Goal: Task Accomplishment & Management: Complete application form

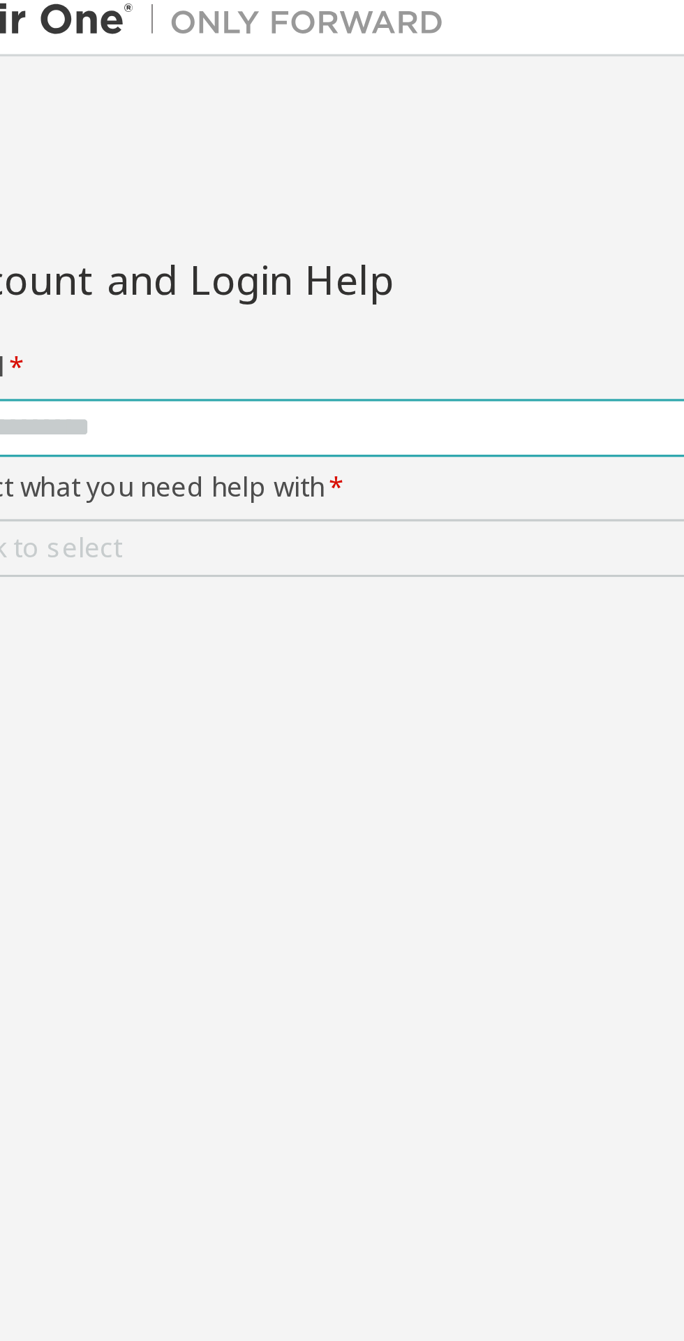
click at [168, 136] on input "text" at bounding box center [175, 138] width 312 height 11
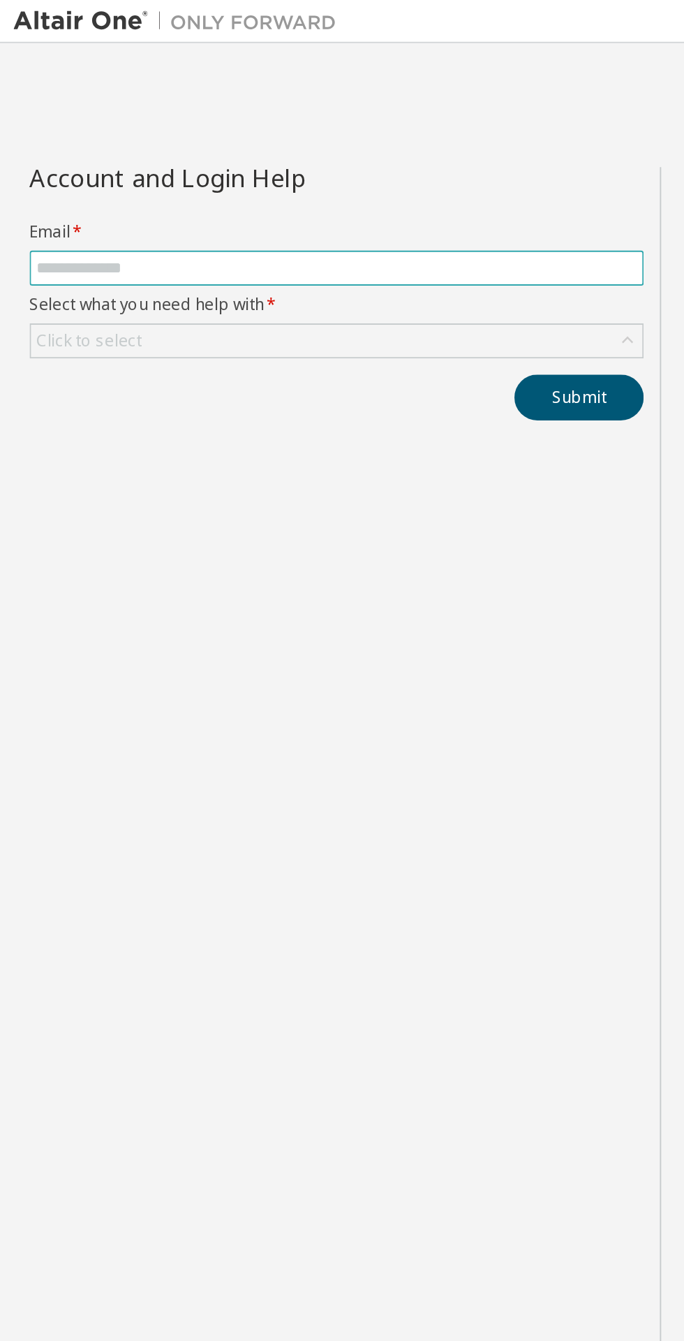
type input "**********"
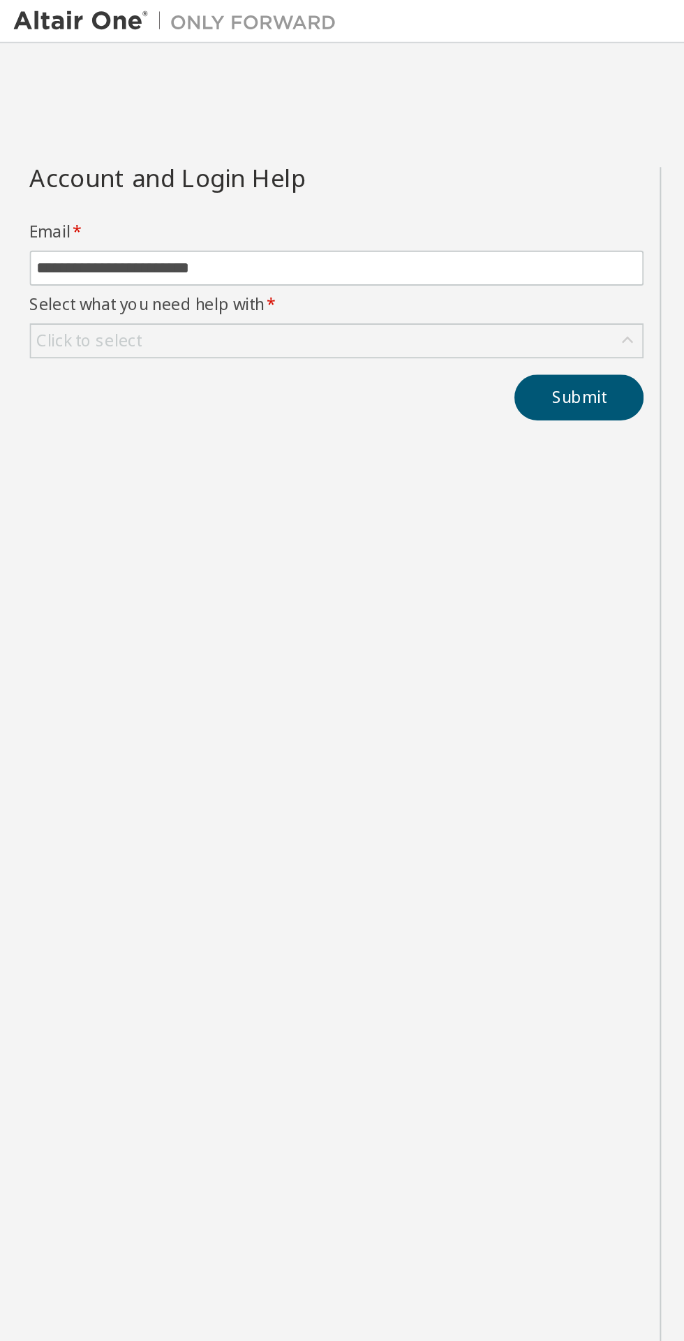
click at [51, 177] on div "Click to select" at bounding box center [46, 176] width 54 height 11
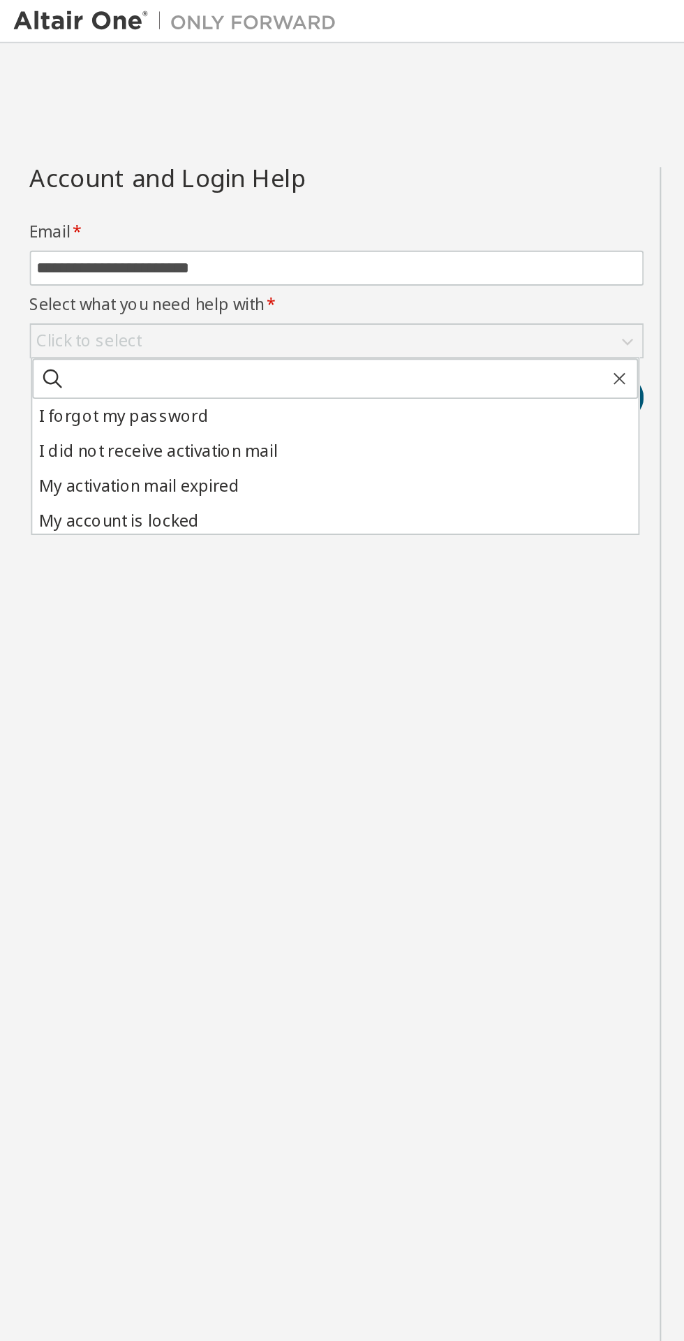
click at [121, 232] on li "I did not receive activation mail" at bounding box center [174, 234] width 314 height 18
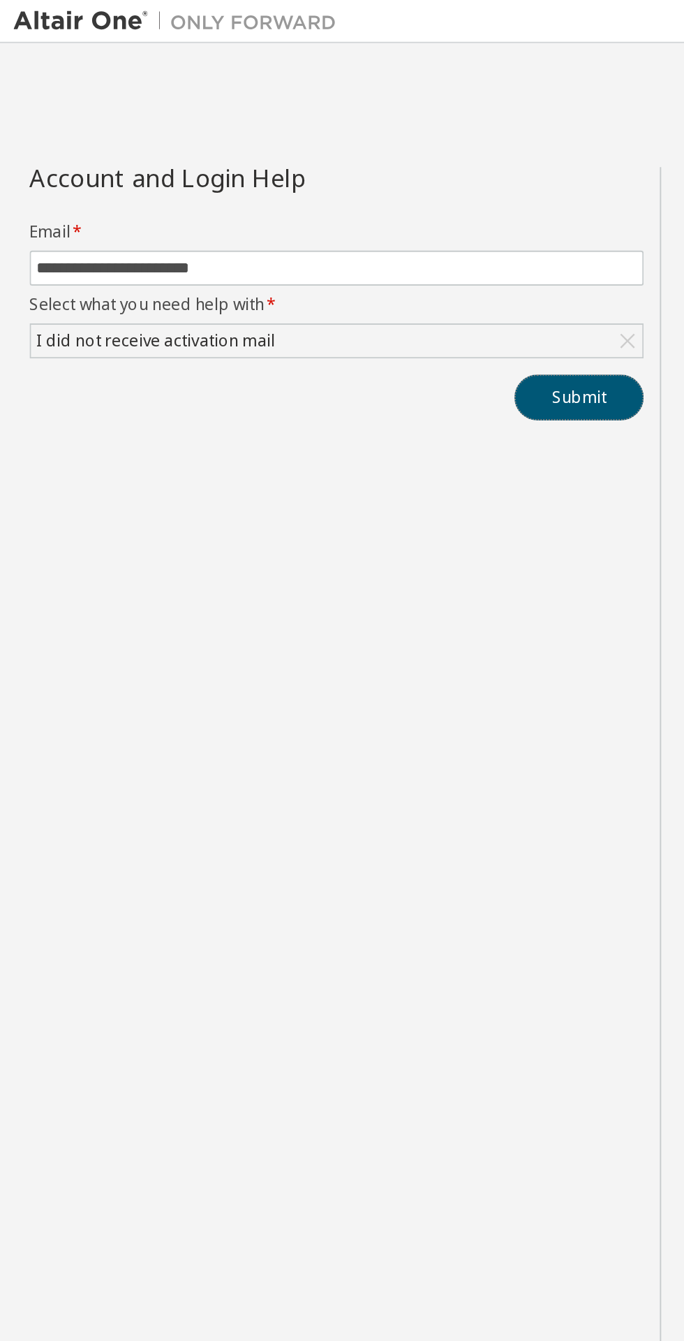
click at [307, 207] on button "Submit" at bounding box center [300, 206] width 67 height 24
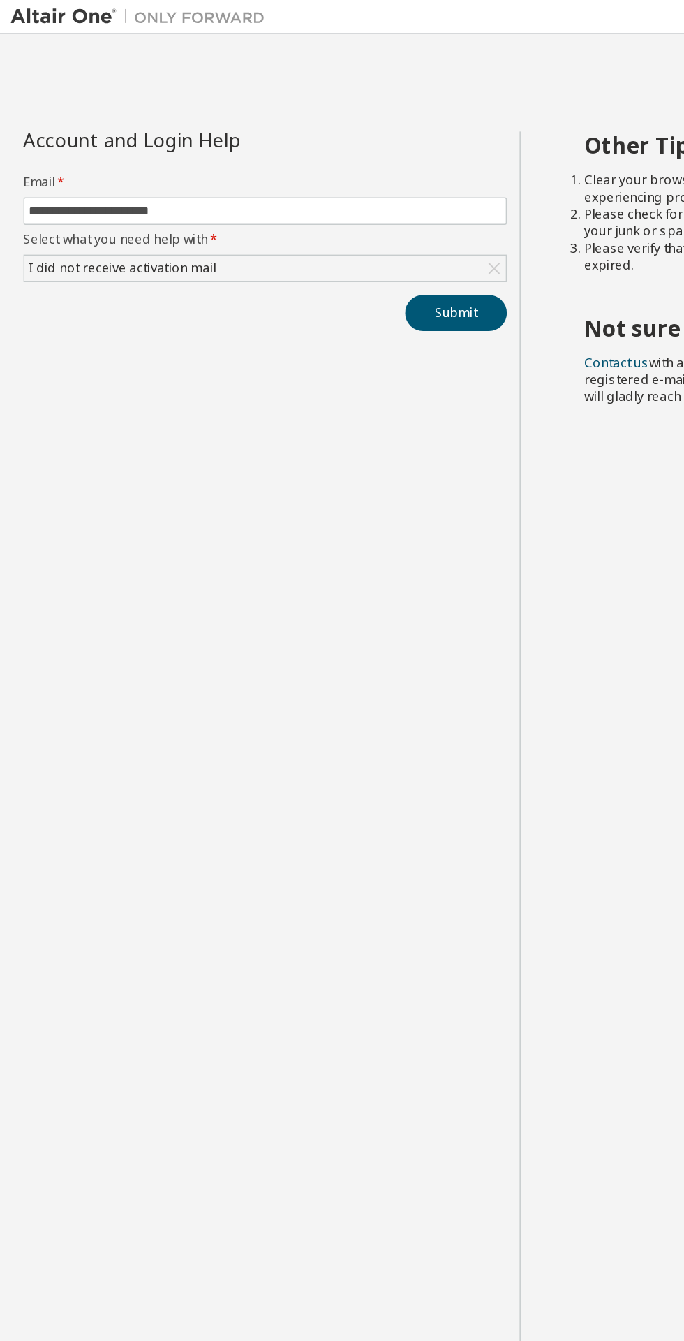
click at [221, 175] on div "I did not receive activation mail" at bounding box center [174, 176] width 317 height 17
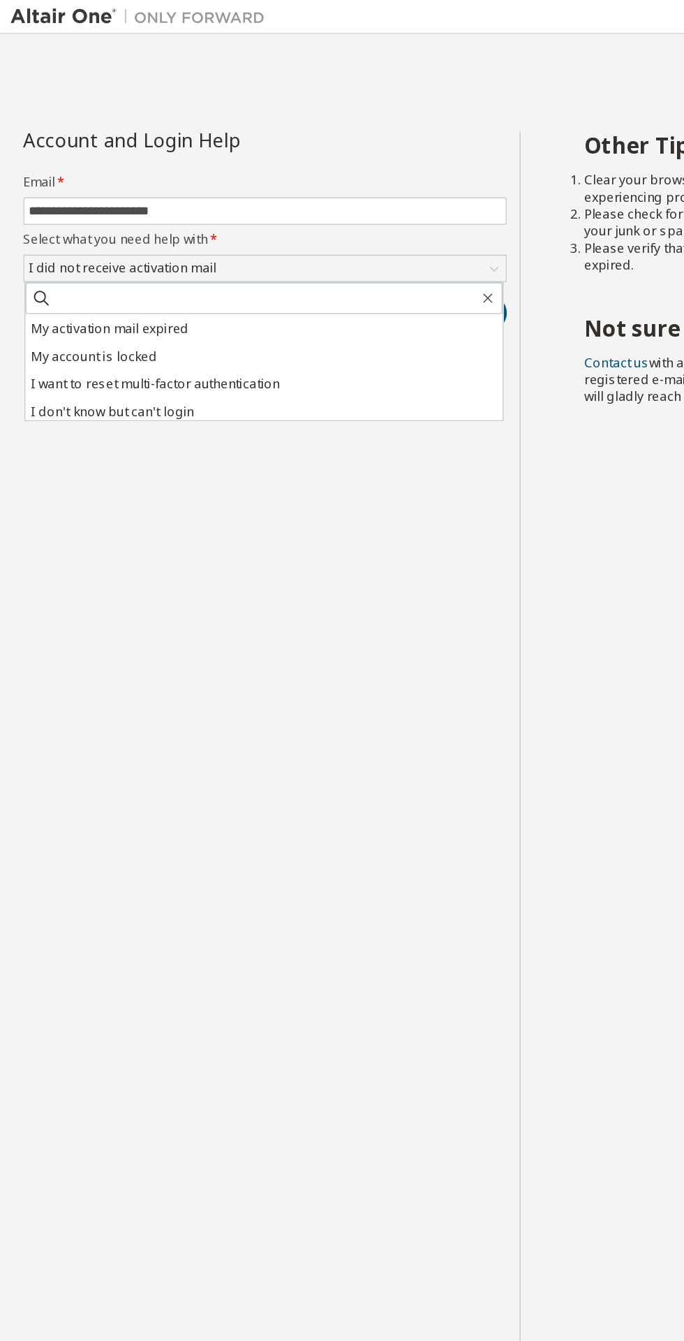
scroll to position [39, 0]
click at [160, 261] on li "I don't know but can't login" at bounding box center [174, 267] width 314 height 18
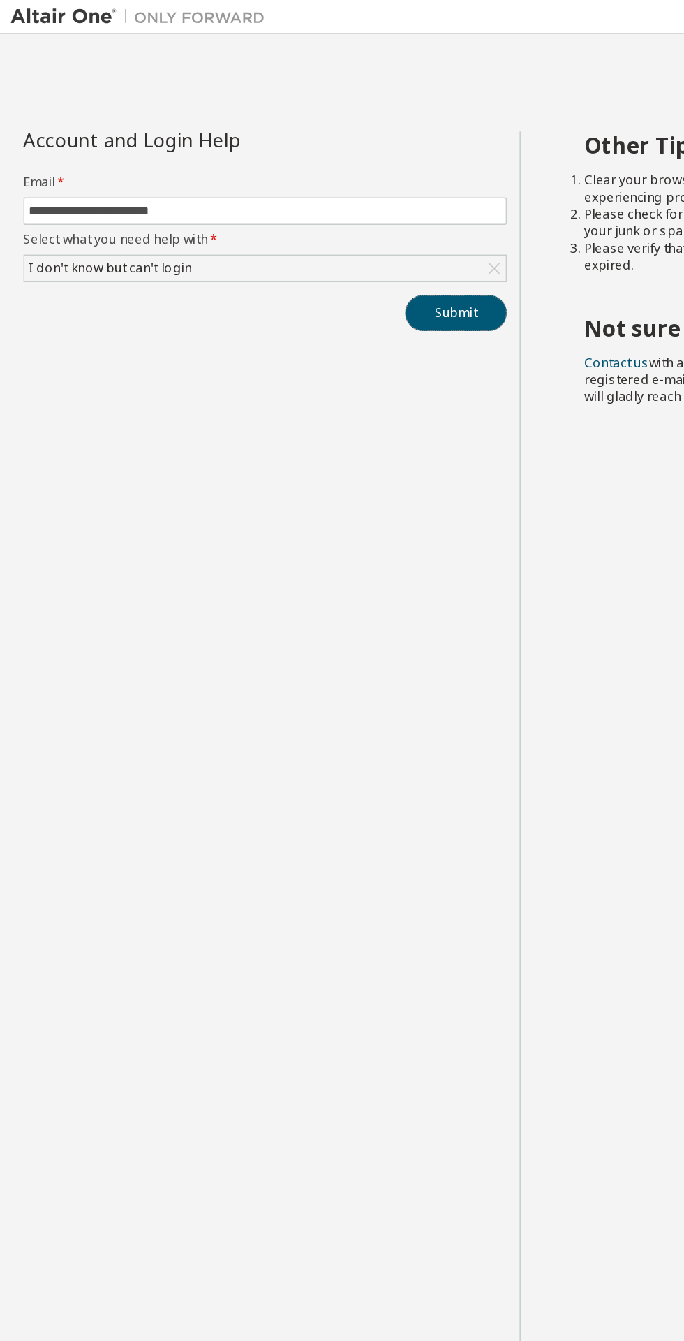
click at [304, 207] on button "Submit" at bounding box center [300, 206] width 67 height 24
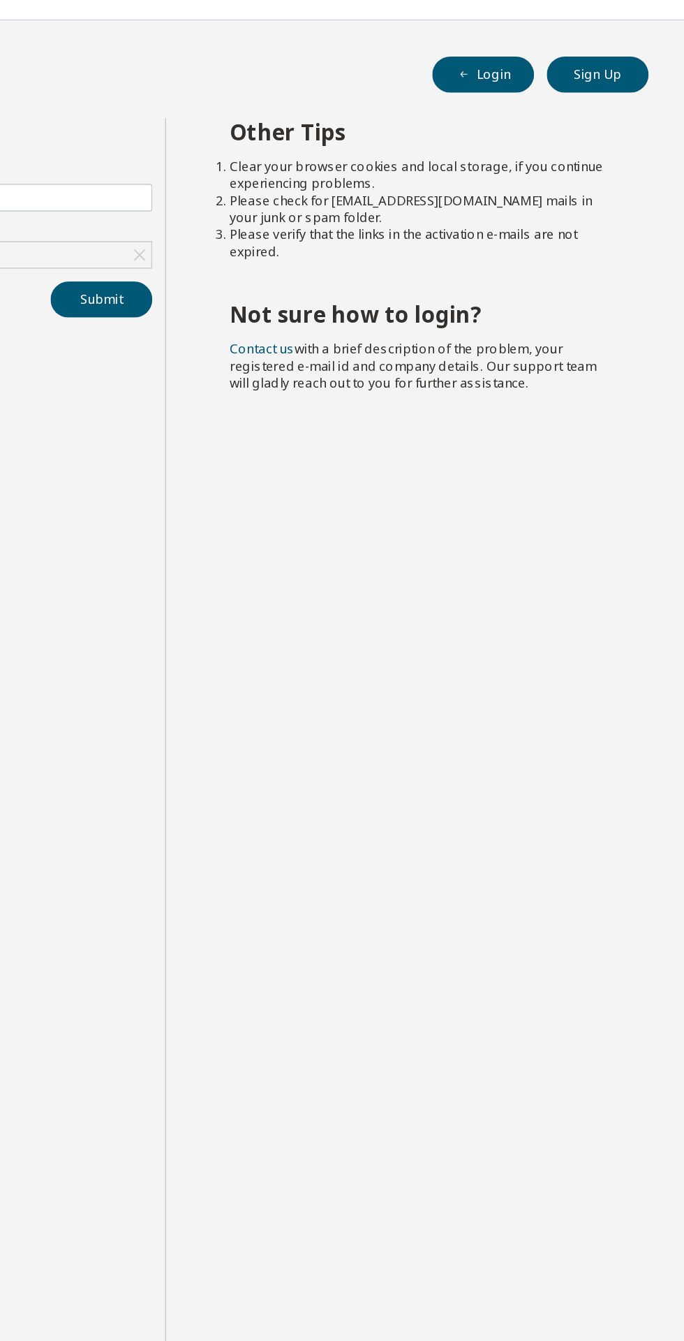
scroll to position [10, 0]
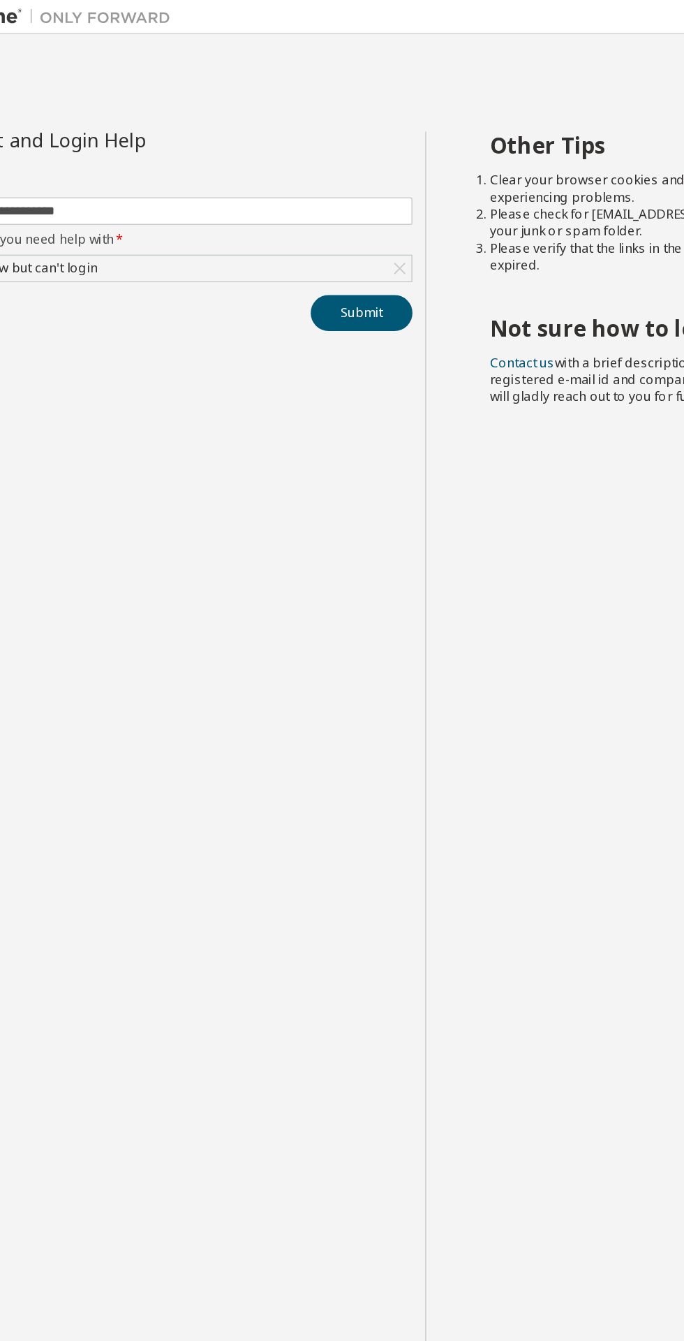
click at [281, 168] on div "I don't know but can't login" at bounding box center [174, 176] width 317 height 17
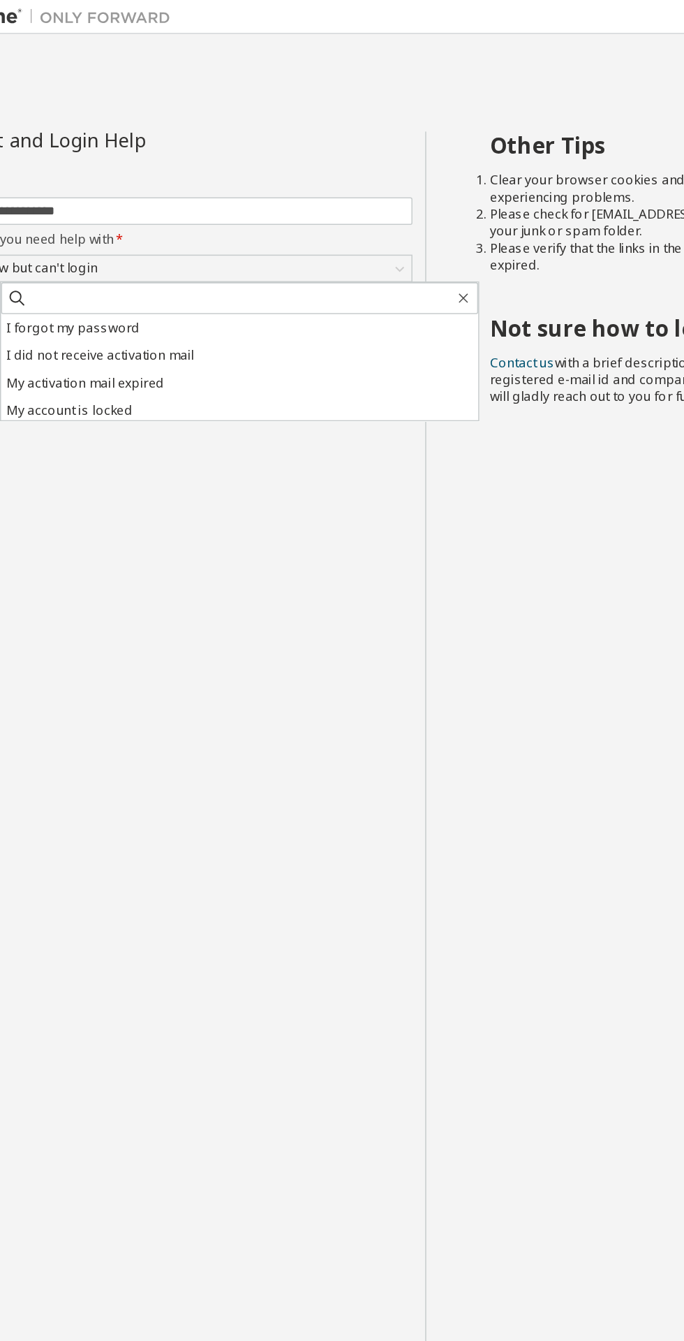
click at [230, 228] on li "I did not receive activation mail" at bounding box center [220, 234] width 314 height 18
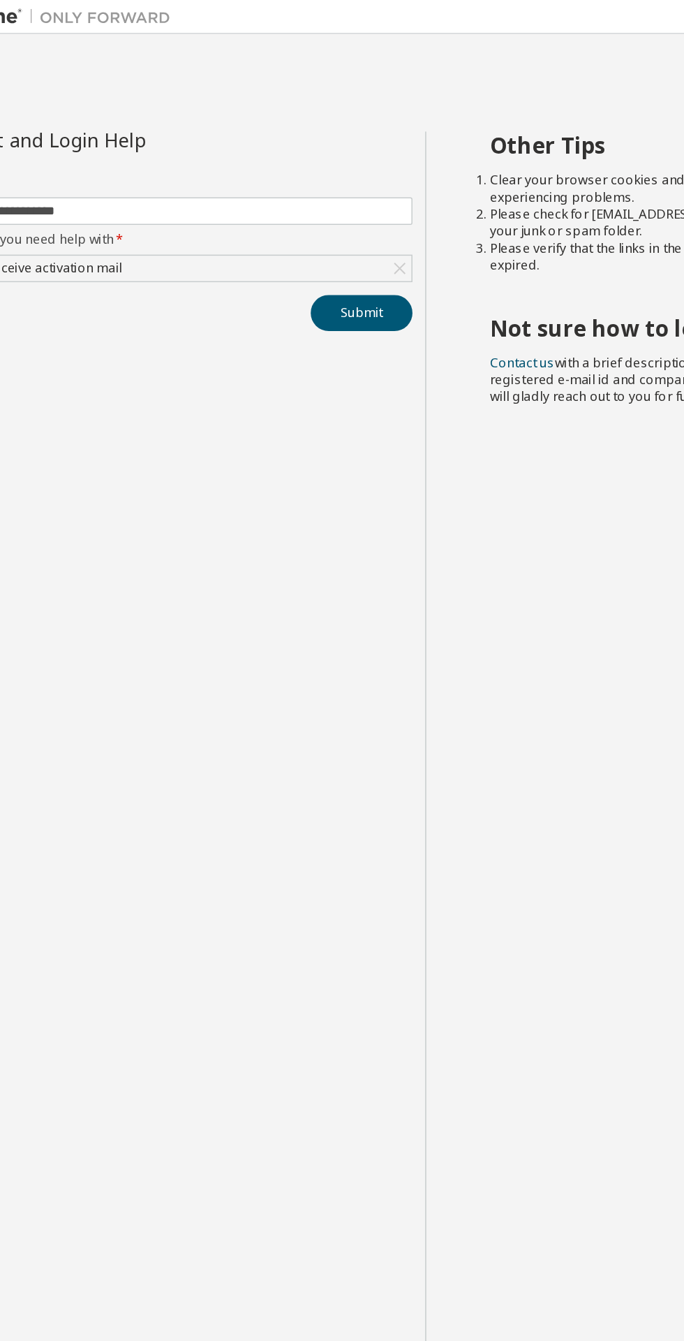
click at [270, 168] on div "I did not receive activation mail" at bounding box center [174, 176] width 317 height 17
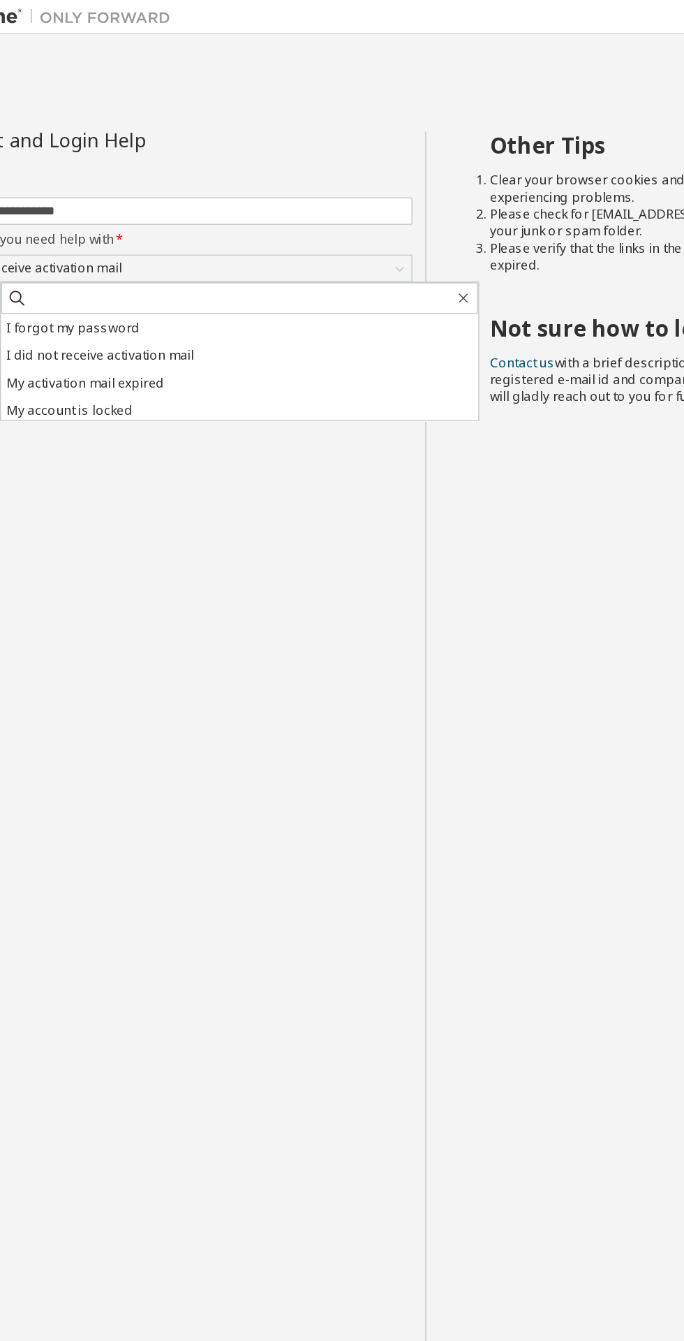
click at [182, 244] on li "My activation mail expired" at bounding box center [220, 252] width 314 height 18
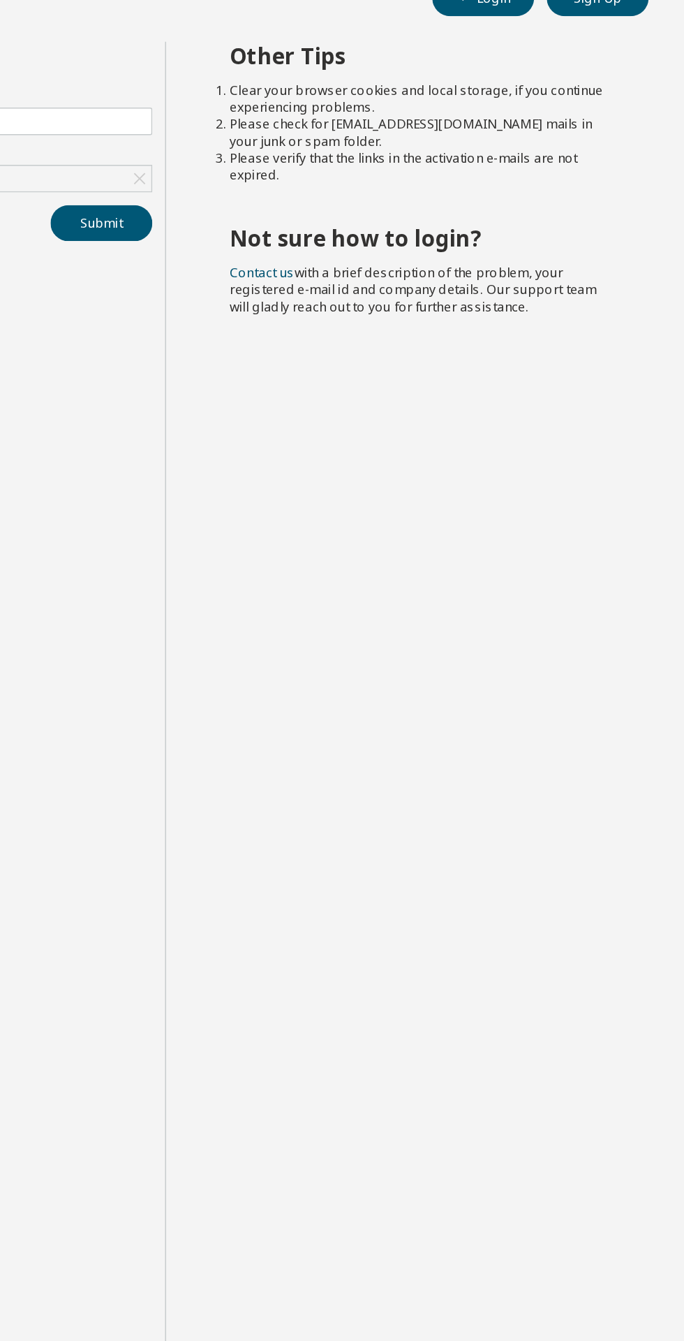
scroll to position [36, 0]
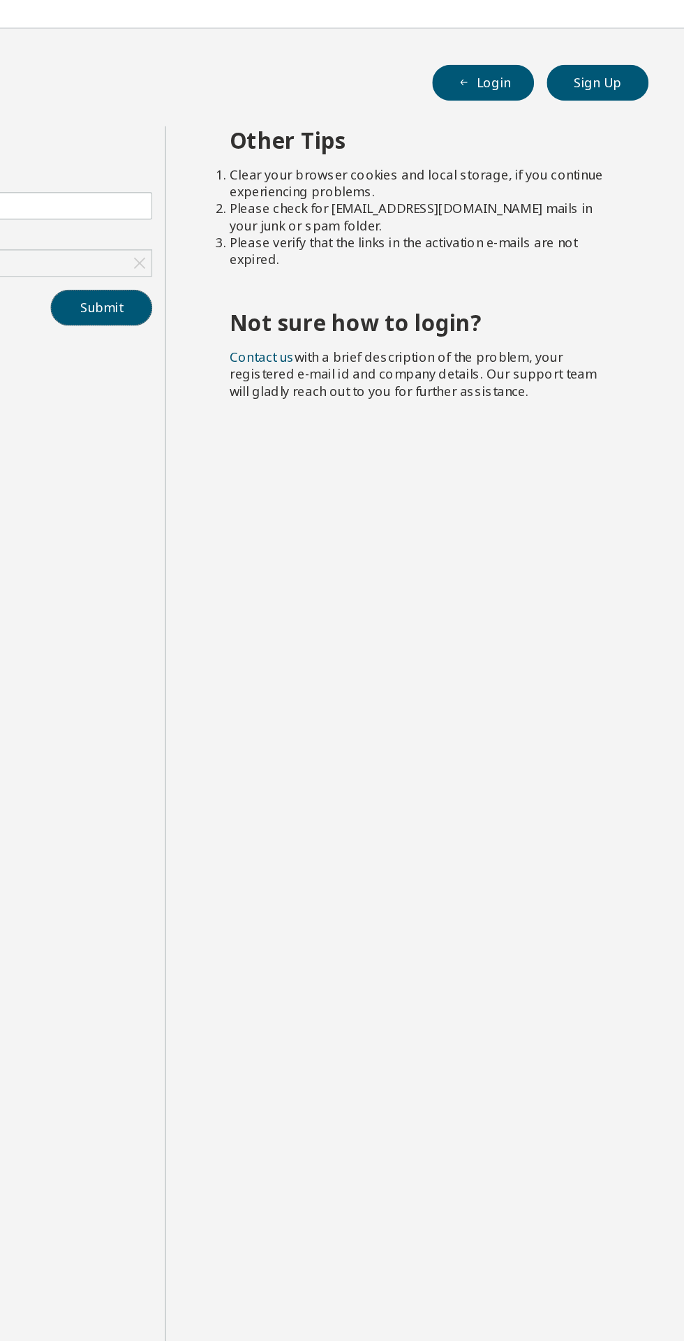
click at [309, 194] on button "Submit" at bounding box center [300, 206] width 67 height 24
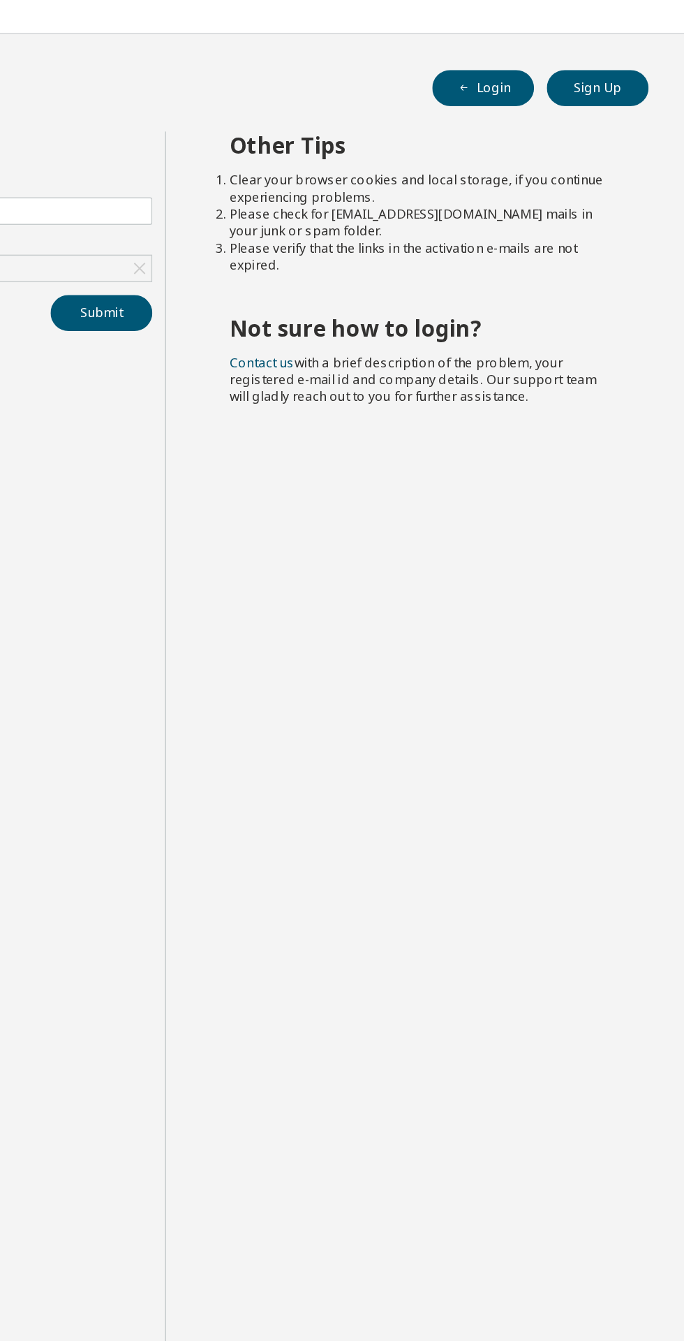
scroll to position [0, 0]
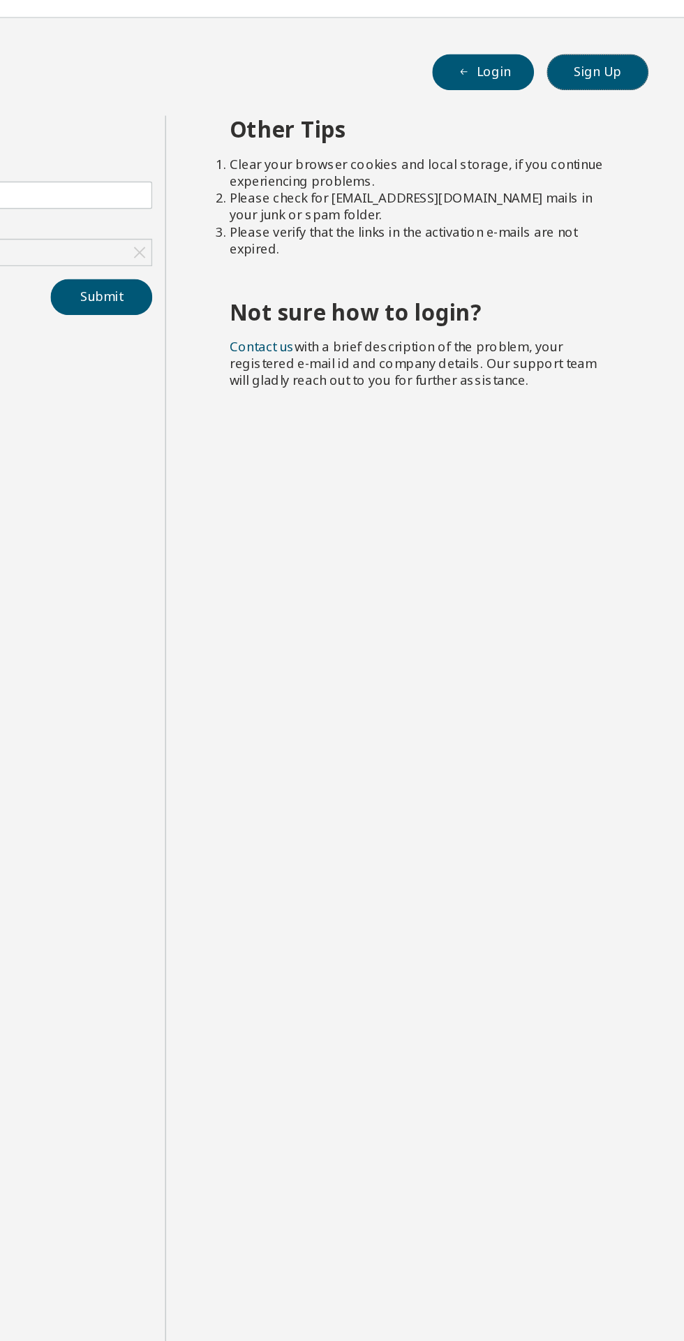
click at [645, 56] on button "Sign Up" at bounding box center [627, 58] width 67 height 24
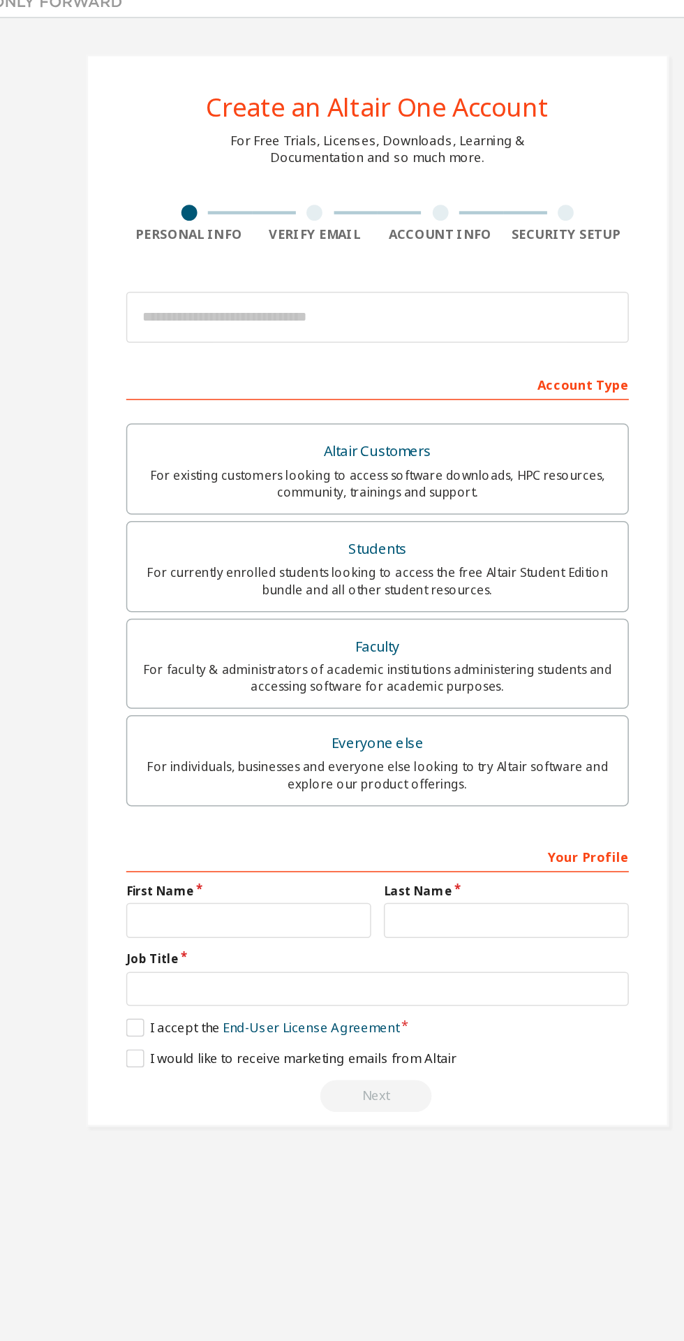
click at [388, 386] on div "For currently enrolled students looking to access the free Altair Student Editi…" at bounding box center [342, 393] width 313 height 22
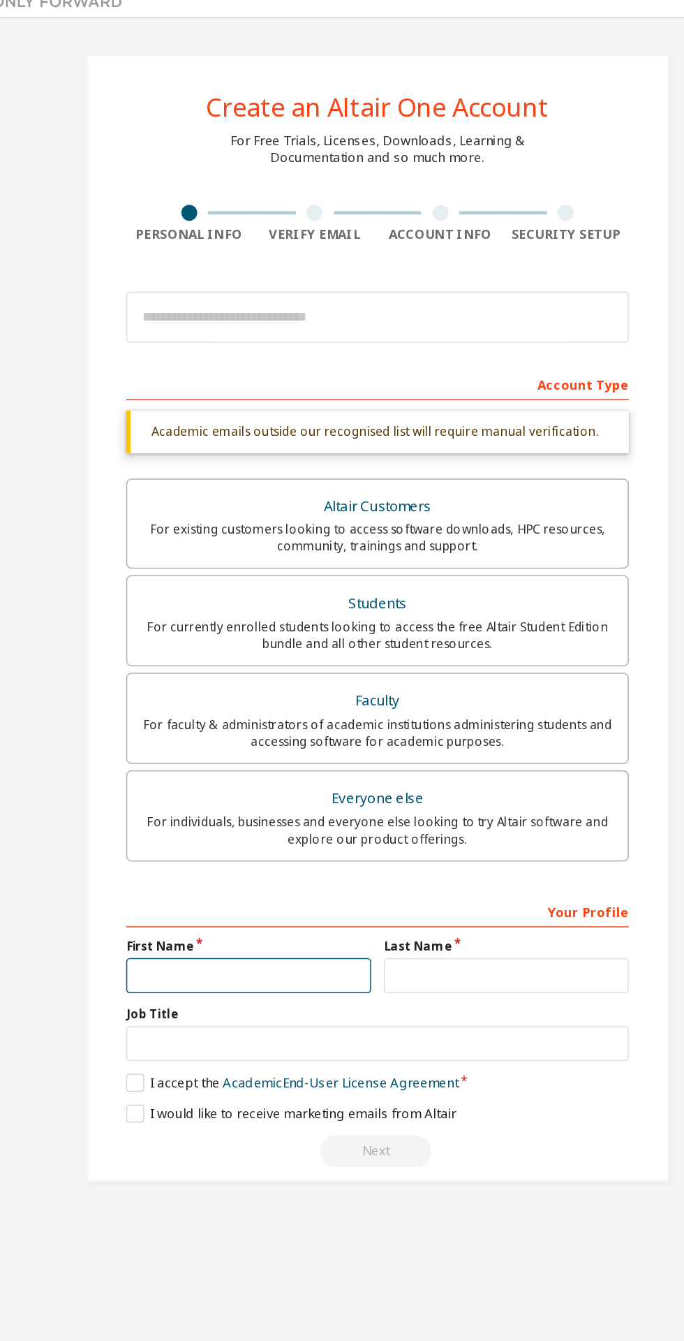
click at [254, 652] on input "text" at bounding box center [257, 652] width 161 height 23
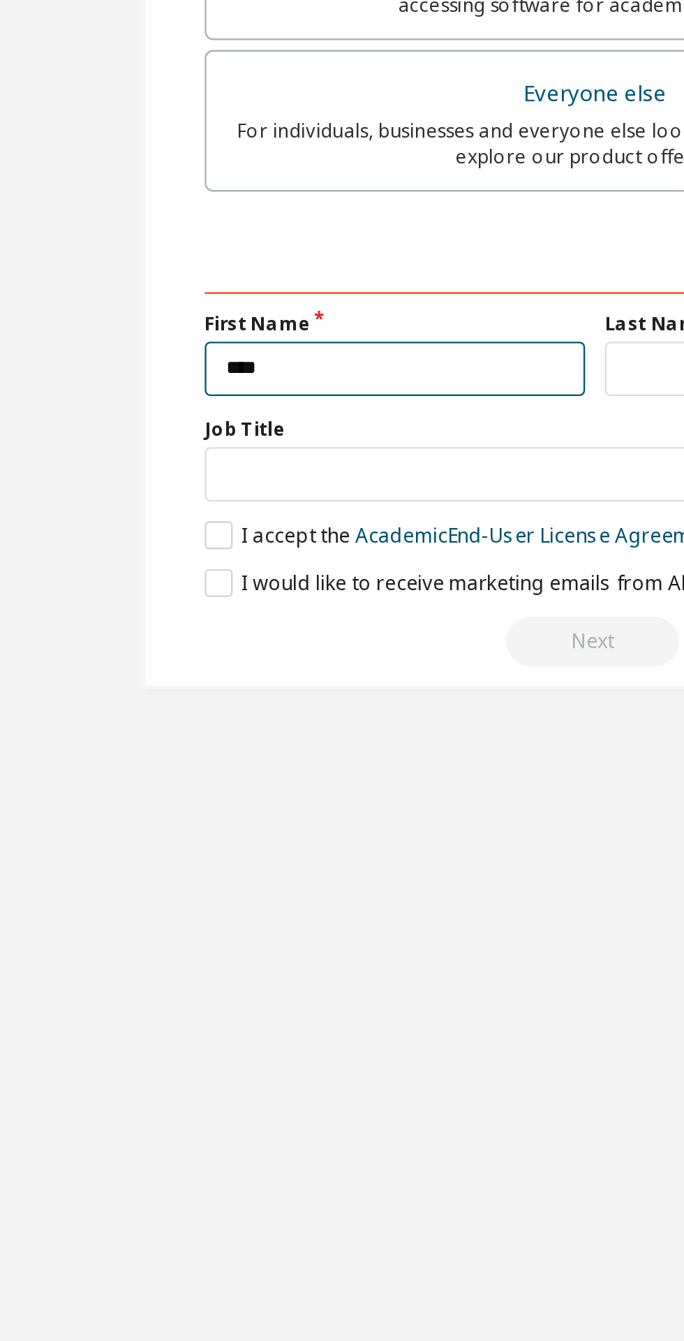
click at [286, 655] on input "****" at bounding box center [257, 652] width 161 height 23
type input "********"
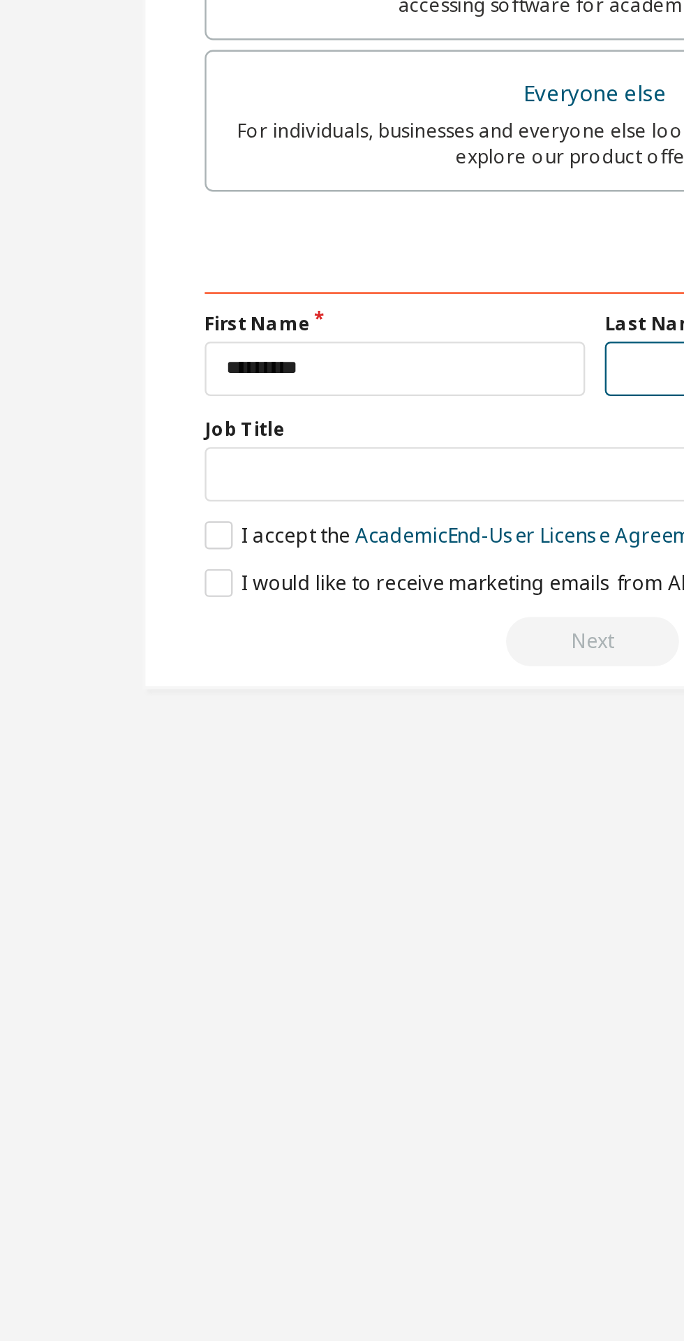
click at [359, 657] on input "text" at bounding box center [426, 652] width 161 height 23
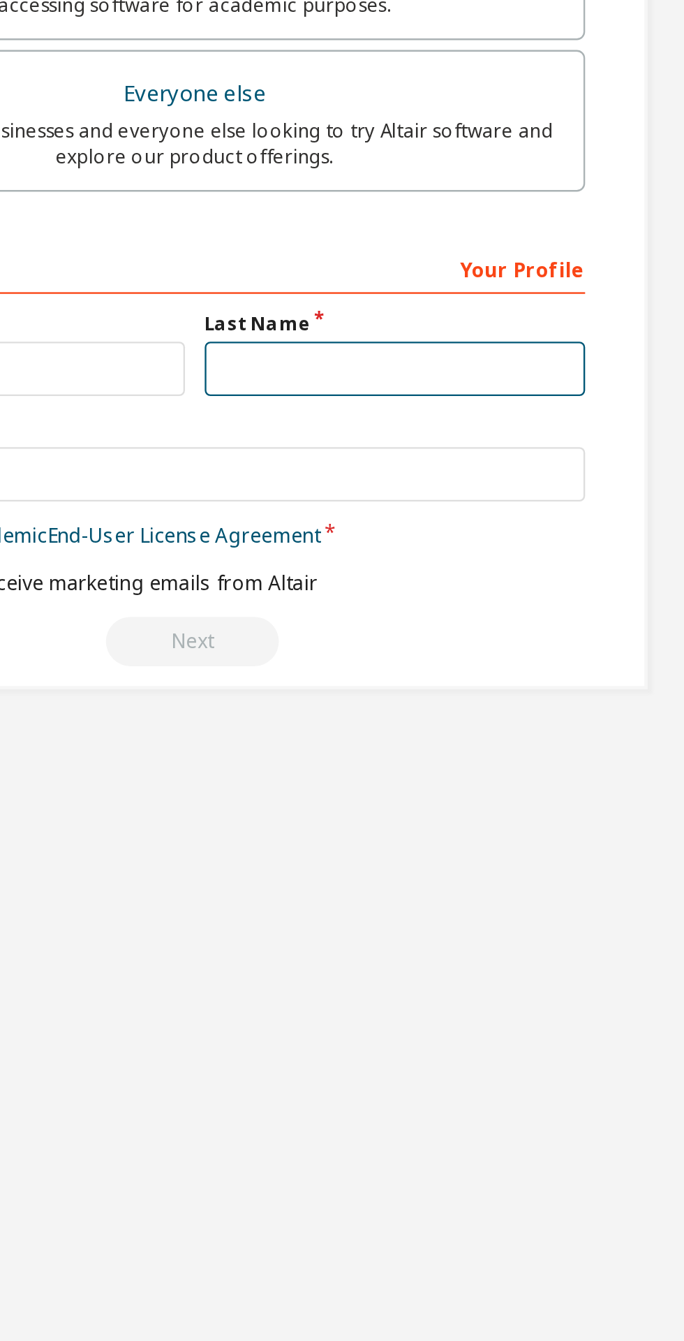
type input "********"
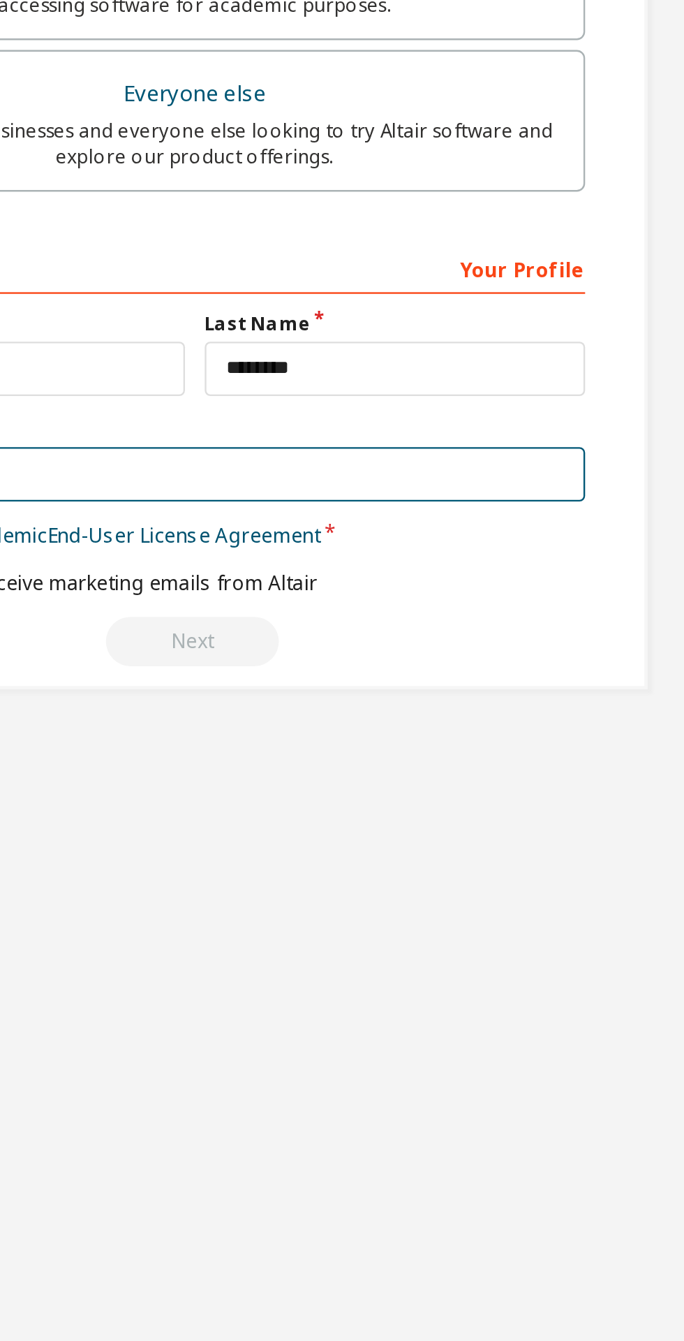
click at [400, 701] on input "text" at bounding box center [342, 697] width 331 height 23
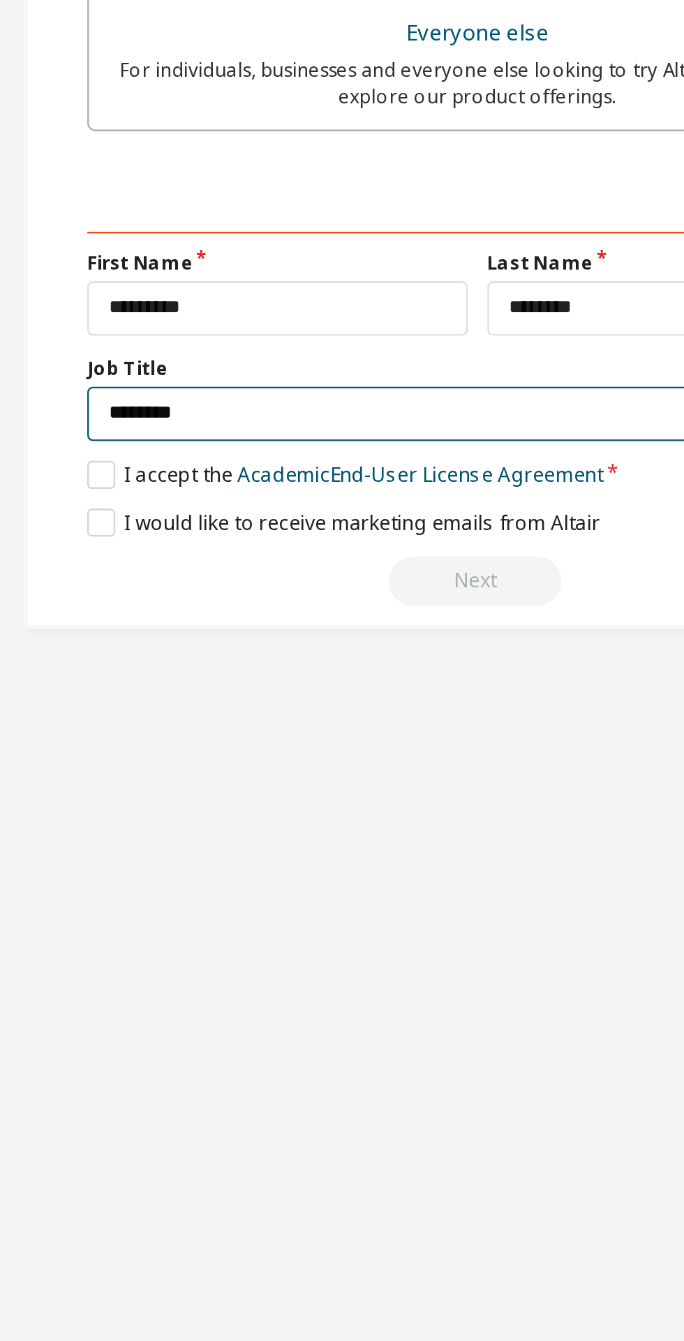
type input "*******"
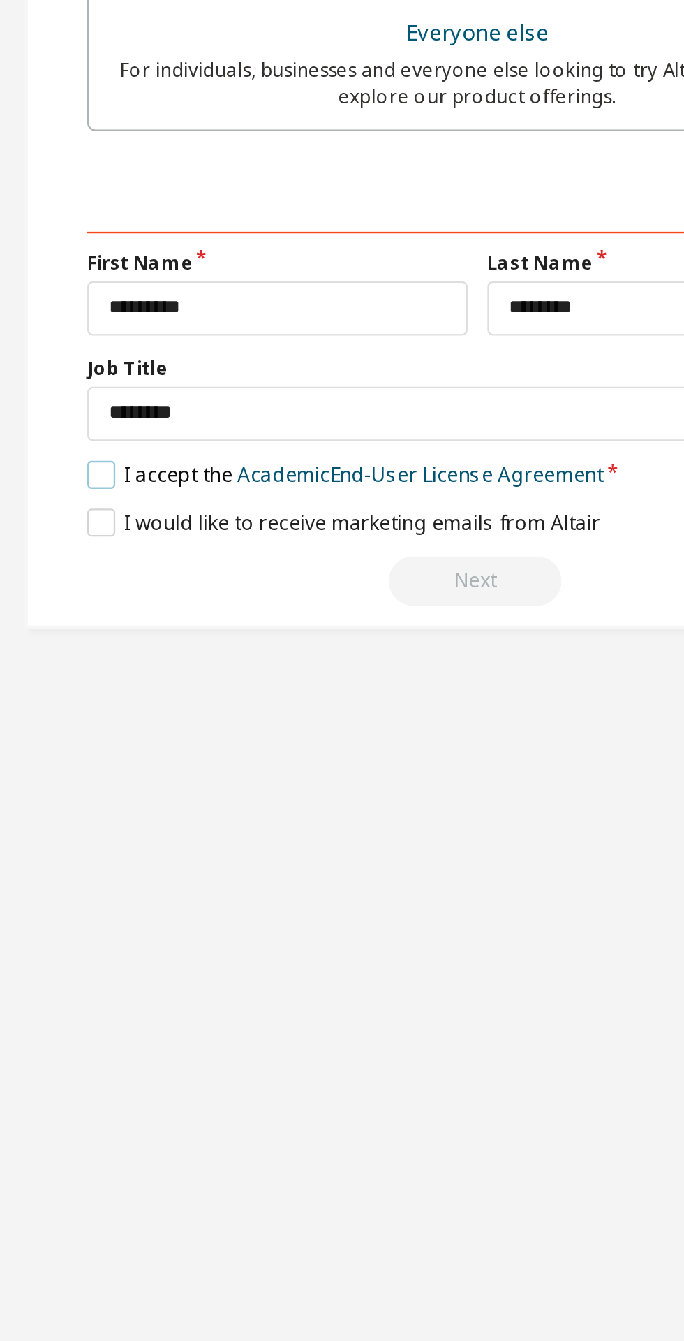
click at [184, 727] on label "I accept the Academic End-User License Agreement" at bounding box center [286, 723] width 219 height 12
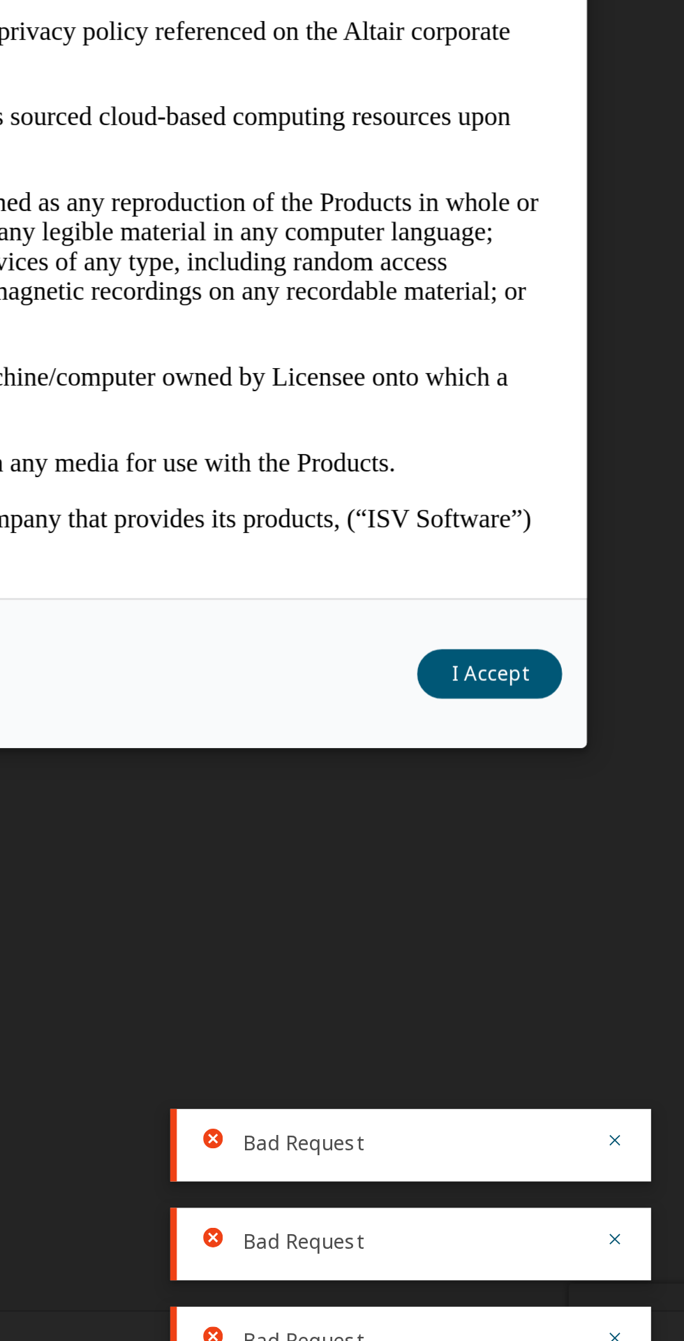
click at [613, 1041] on button "I Accept" at bounding box center [601, 1030] width 61 height 21
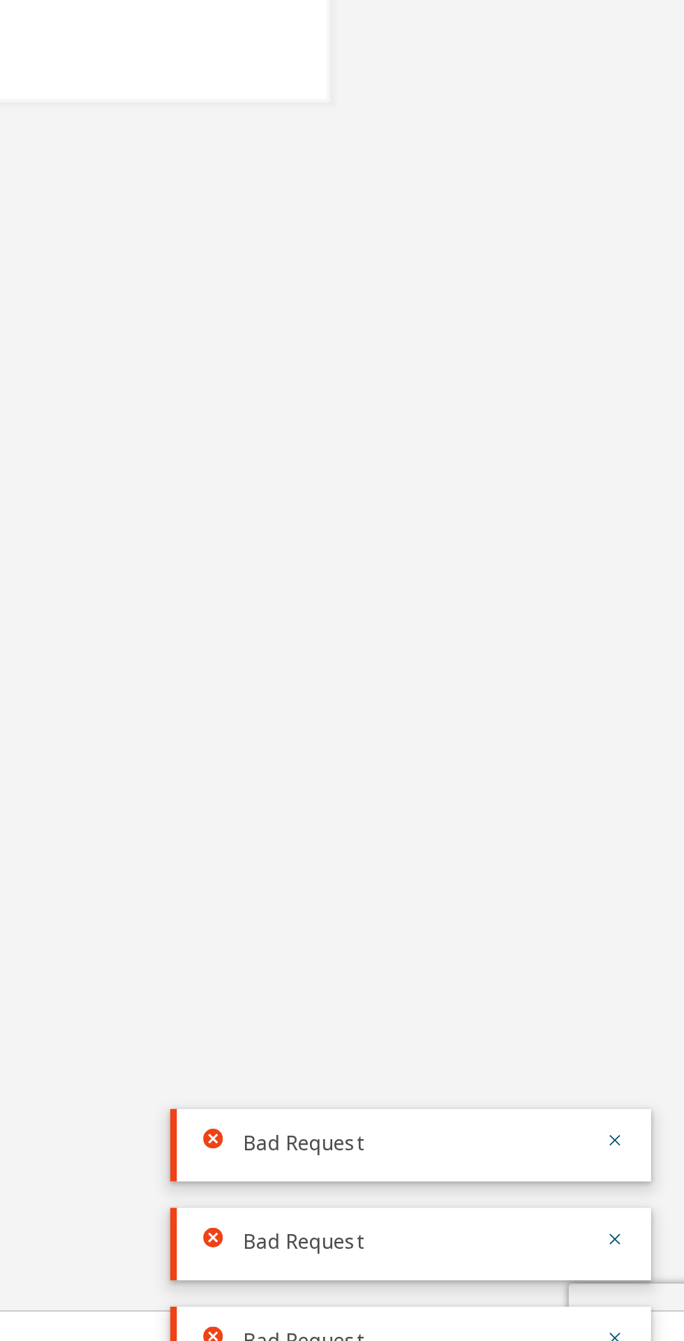
click at [662, 1246] on div "Bad Request" at bounding box center [569, 1230] width 204 height 31
click at [655, 1231] on icon "button" at bounding box center [655, 1228] width 5 height 5
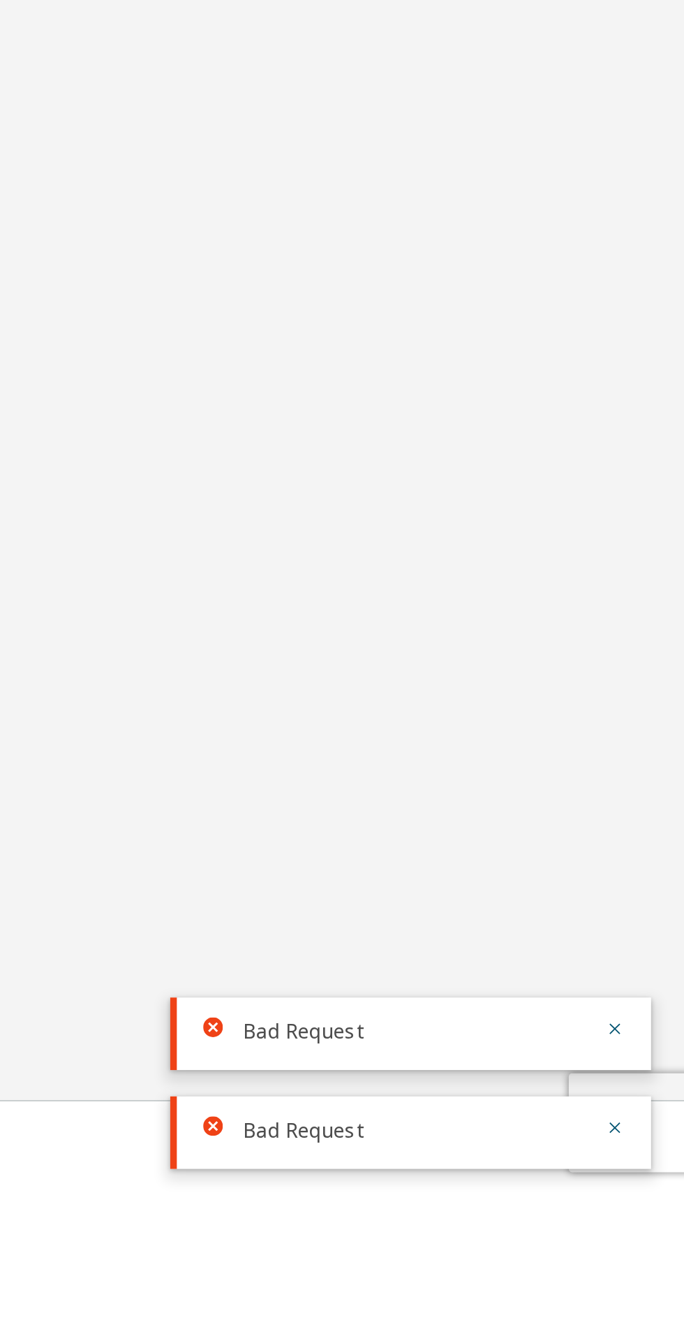
click at [657, 1278] on button "button" at bounding box center [655, 1272] width 8 height 13
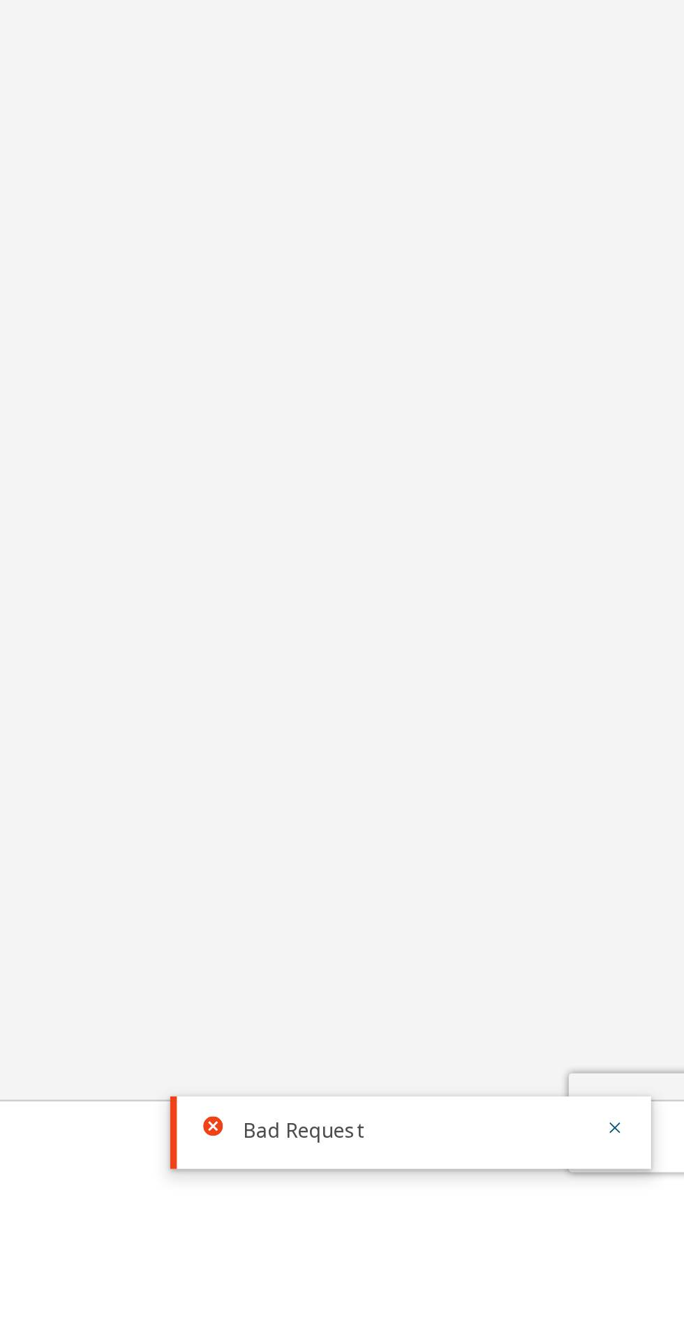
click at [665, 1330] on div "Bad Request" at bounding box center [569, 1314] width 204 height 31
click at [655, 1315] on icon "button" at bounding box center [655, 1312] width 5 height 5
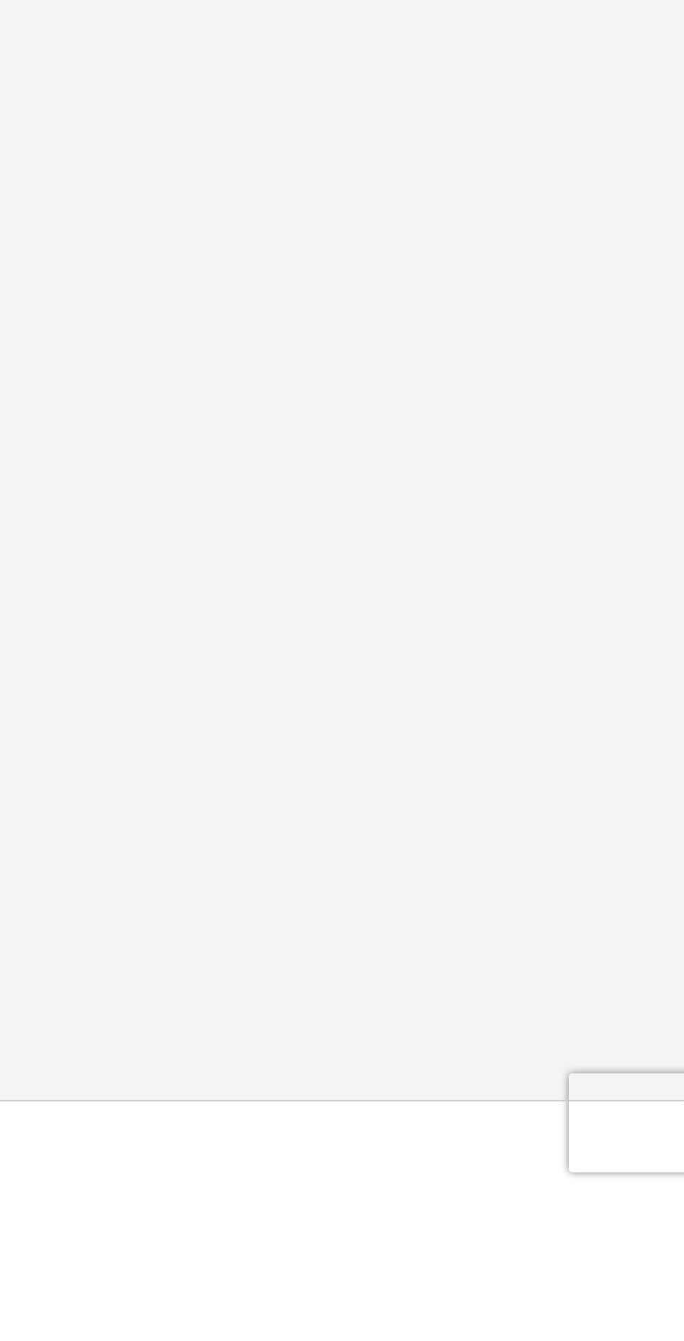
click at [666, 1340] on div "Privacy Website Terms of Use Cookie Consent © 2025 Altair Engineering, Inc. All…" at bounding box center [342, 1321] width 684 height 40
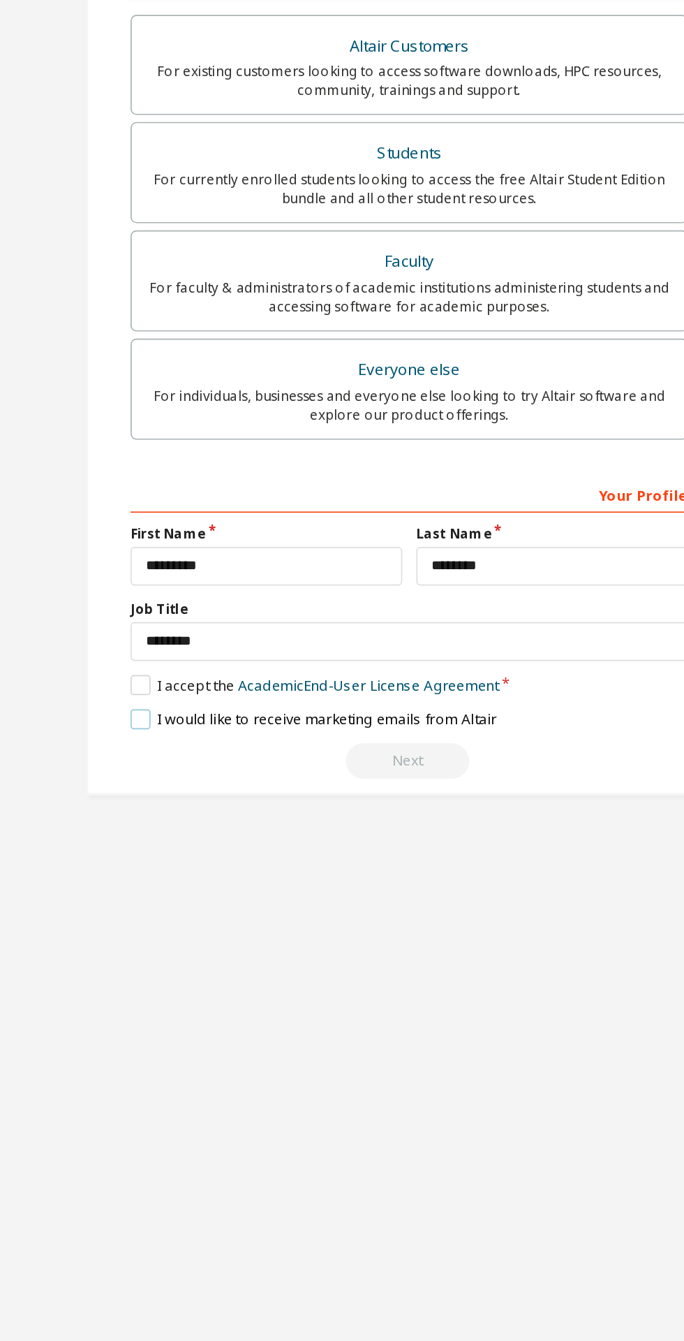
click at [182, 745] on label "I would like to receive marketing emails from Altair" at bounding box center [285, 744] width 217 height 12
click at [336, 772] on div "Next" at bounding box center [342, 768] width 331 height 21
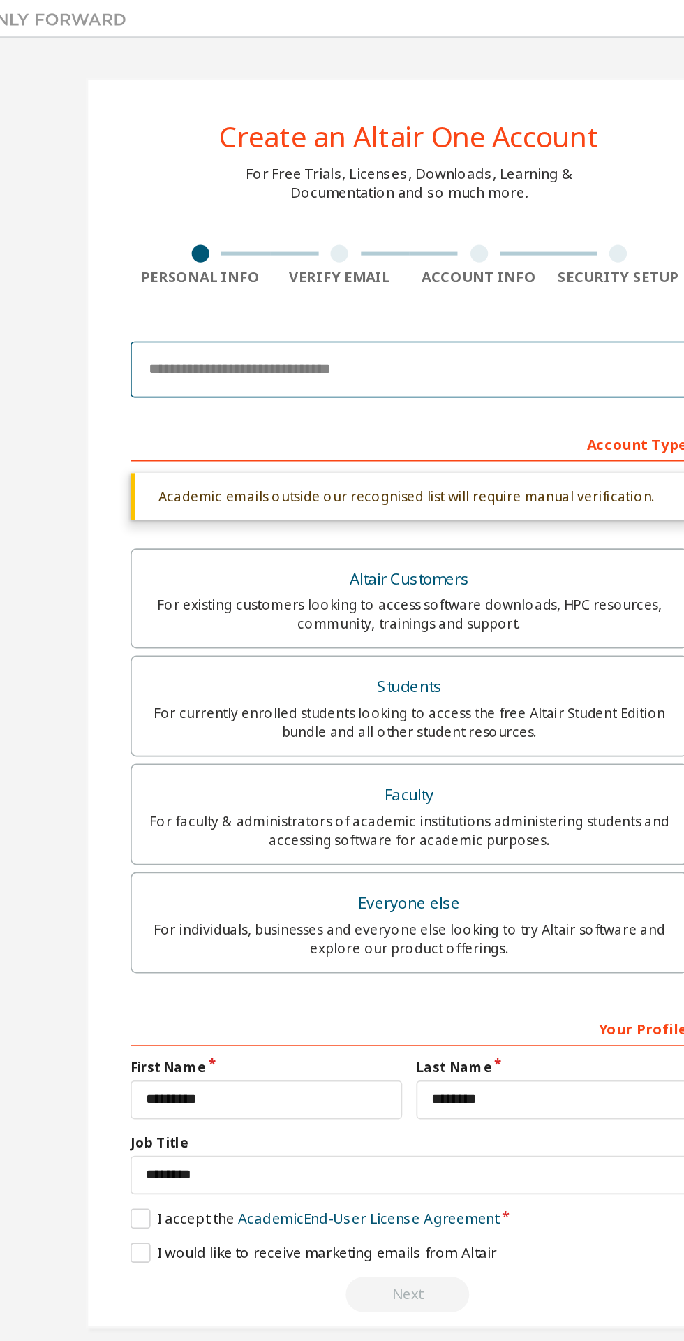
click at [198, 215] on input "email" at bounding box center [342, 220] width 331 height 34
type input "**********"
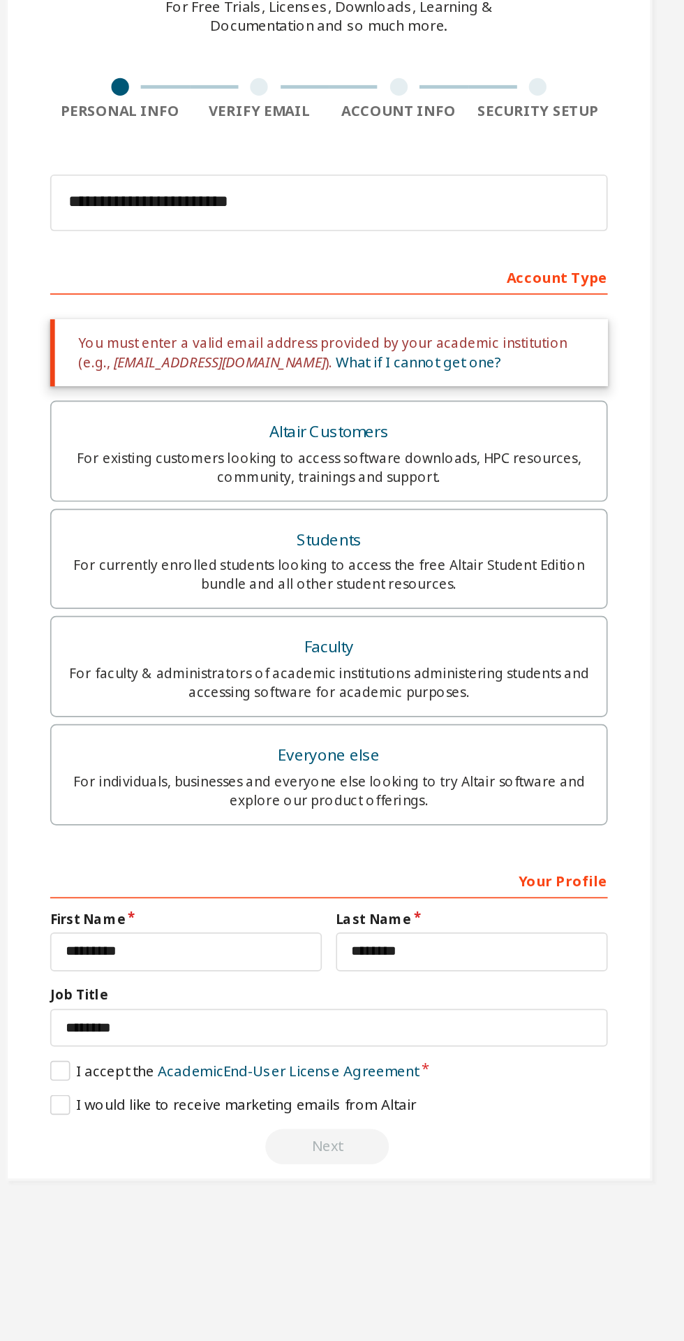
click at [361, 309] on link "What if I cannot get one?" at bounding box center [395, 314] width 98 height 12
